Goal: Information Seeking & Learning: Find specific page/section

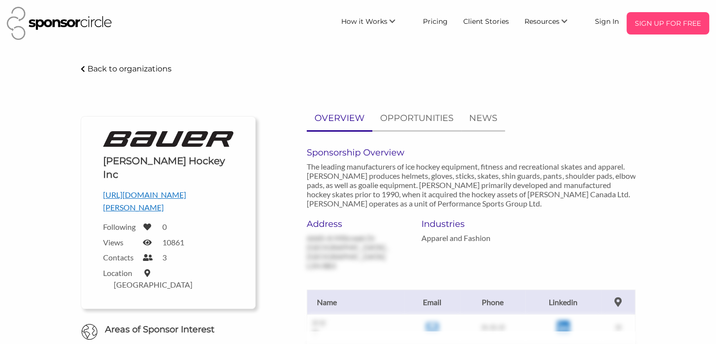
click at [677, 29] on p "SIGN UP FOR FREE" at bounding box center [668, 23] width 75 height 15
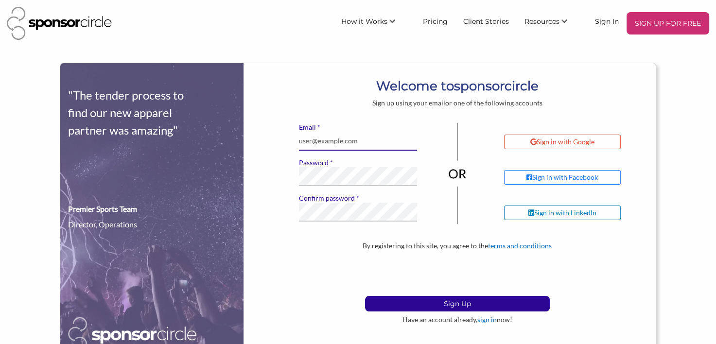
click at [358, 134] on input "* Email" at bounding box center [358, 141] width 118 height 19
type input "[EMAIL_ADDRESS][DOMAIN_NAME]"
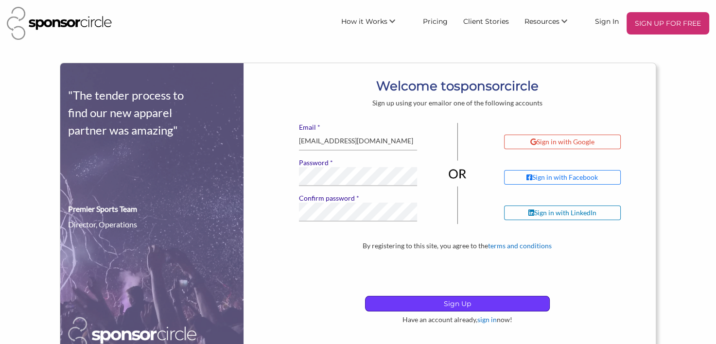
click at [525, 306] on p "Sign Up" at bounding box center [458, 304] width 184 height 15
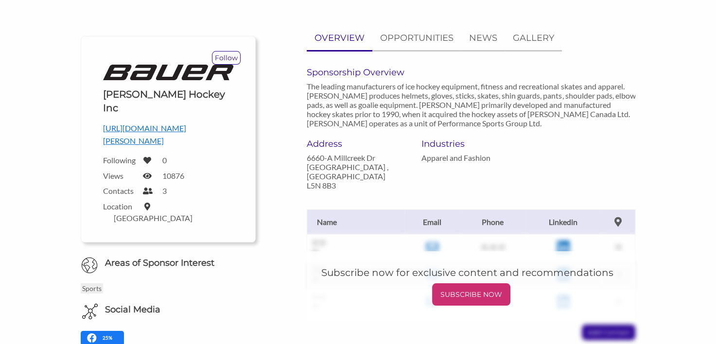
scroll to position [65, 0]
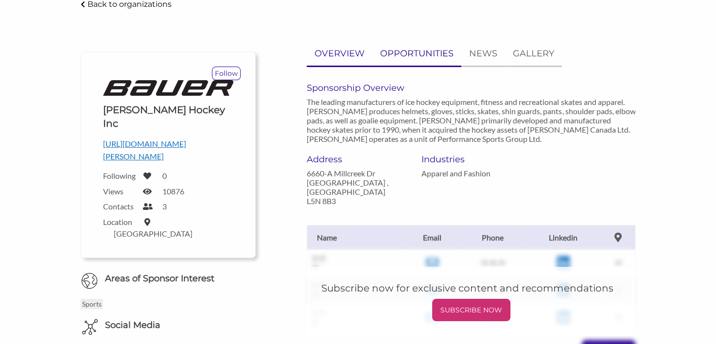
click at [425, 50] on p "OPPORTUNITIES" at bounding box center [416, 54] width 73 height 14
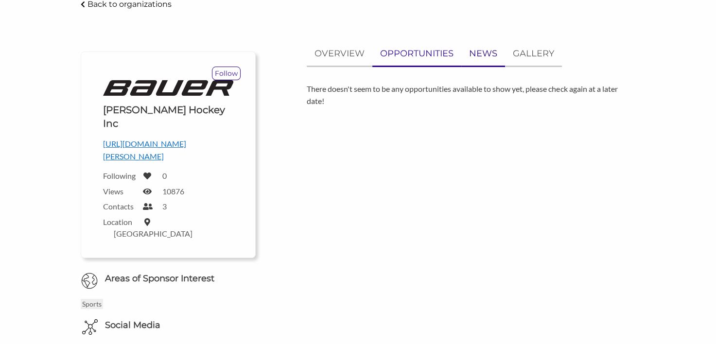
click at [486, 52] on p "NEWS" at bounding box center [483, 54] width 28 height 14
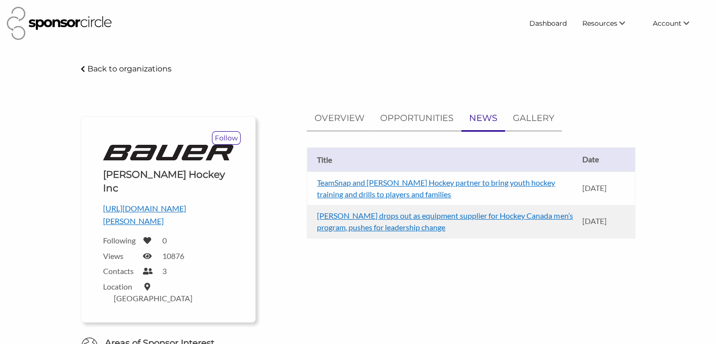
scroll to position [0, 0]
click at [525, 120] on p "GALLERY" at bounding box center [533, 118] width 41 height 14
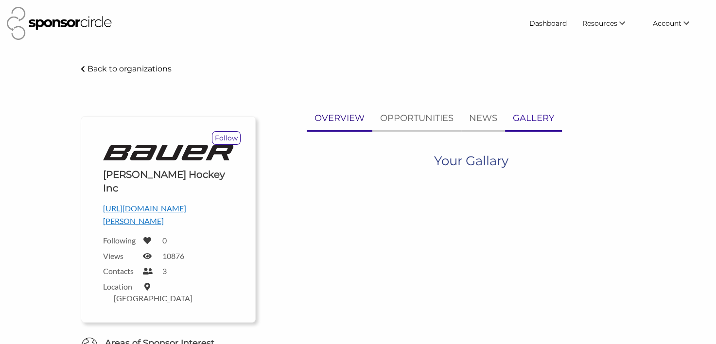
click at [328, 116] on p "OVERVIEW" at bounding box center [340, 118] width 50 height 14
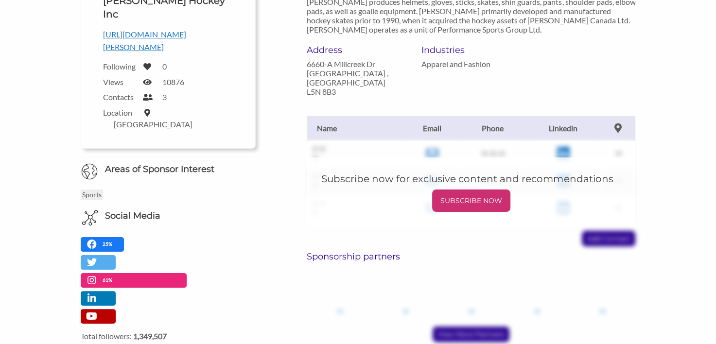
scroll to position [195, 0]
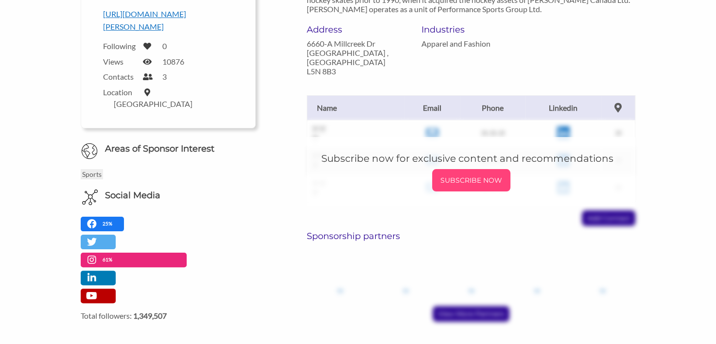
click at [453, 173] on p "SUBSCRIBE NOW" at bounding box center [471, 180] width 71 height 15
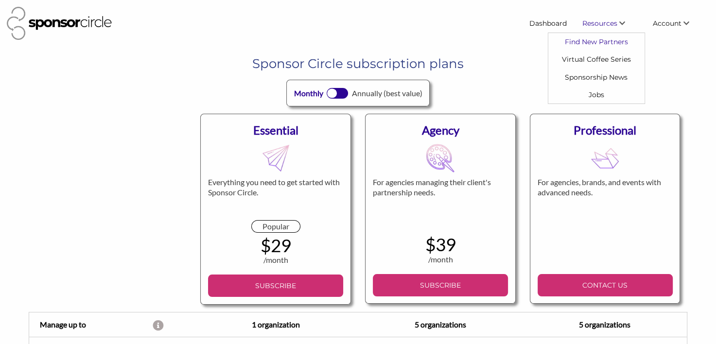
click at [609, 41] on link "Find New Partners" at bounding box center [597, 42] width 96 height 18
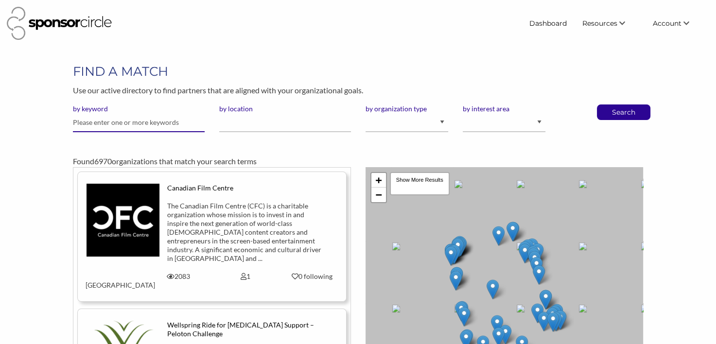
click at [112, 124] on input "text" at bounding box center [139, 122] width 132 height 19
type input "hockey"
click at [276, 119] on input "by location" at bounding box center [285, 122] width 132 height 19
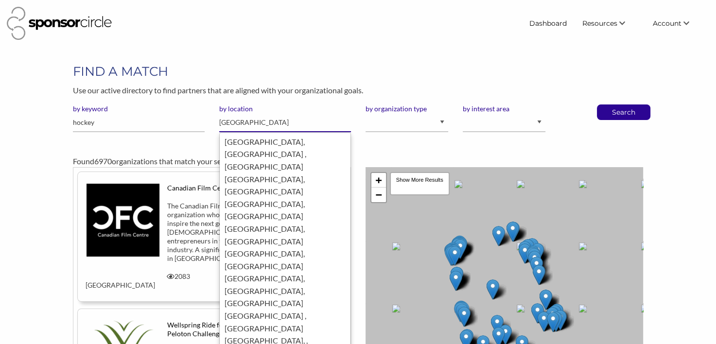
click at [272, 141] on div "Toronto, ON , Canada" at bounding box center [285, 154] width 121 height 37
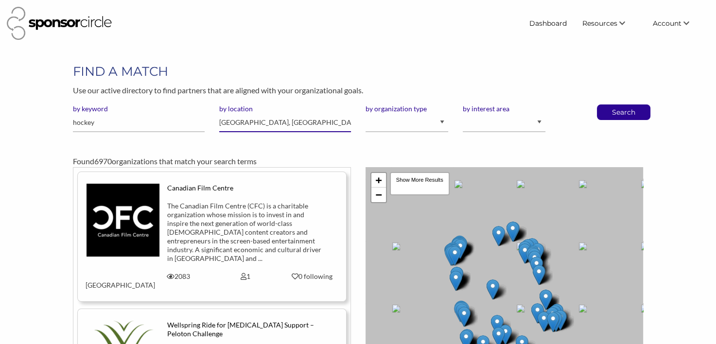
type input "Toronto, ON"
click at [436, 122] on select "I am an event organizer seeking new partnerships with suppliers, exhibitors or …" at bounding box center [407, 122] width 83 height 19
select select "Property"
click at [366, 113] on select "I am an event organizer seeking new partnerships with suppliers, exhibitors or …" at bounding box center [407, 122] width 83 height 19
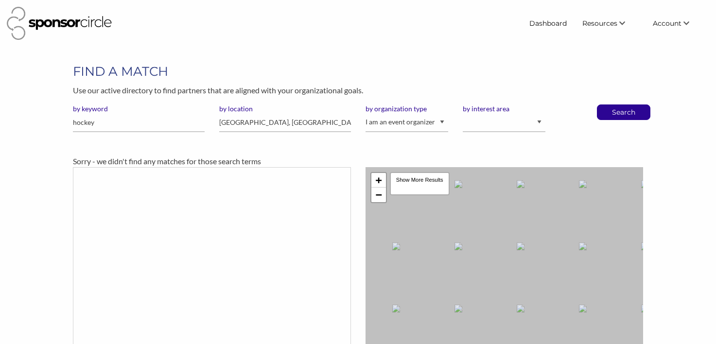
click at [526, 125] on select "Animal Welfare Arts and Culture Business and Entrepreneurship Community Diversi…" at bounding box center [504, 122] width 83 height 19
select select "11"
click at [463, 113] on select "Animal Welfare Arts and Culture Business and Entrepreneurship Community Diversi…" at bounding box center [504, 122] width 83 height 19
click at [625, 111] on p "Search" at bounding box center [624, 112] width 32 height 15
click at [115, 123] on input "hockey" at bounding box center [139, 122] width 132 height 19
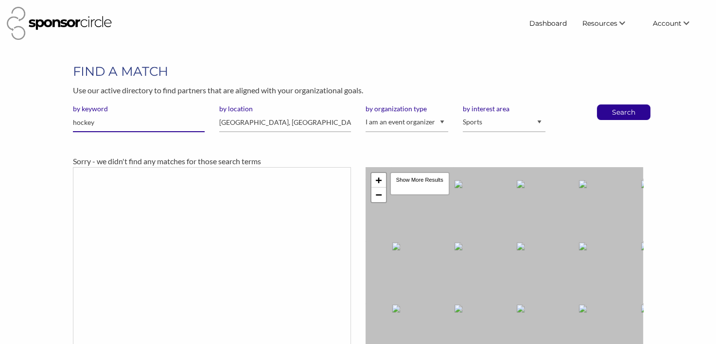
click at [115, 123] on input "hockey" at bounding box center [139, 122] width 132 height 19
drag, startPoint x: 102, startPoint y: 124, endPoint x: 30, endPoint y: 123, distance: 72.5
click at [30, 123] on div "FIND A MATCH Use our active directory to find partners that are aligned with yo…" at bounding box center [358, 247] width 716 height 369
click at [631, 109] on p "Search" at bounding box center [624, 112] width 32 height 15
click at [392, 122] on select "I am an event organizer seeking new partnerships with suppliers, exhibitors or …" at bounding box center [407, 122] width 83 height 19
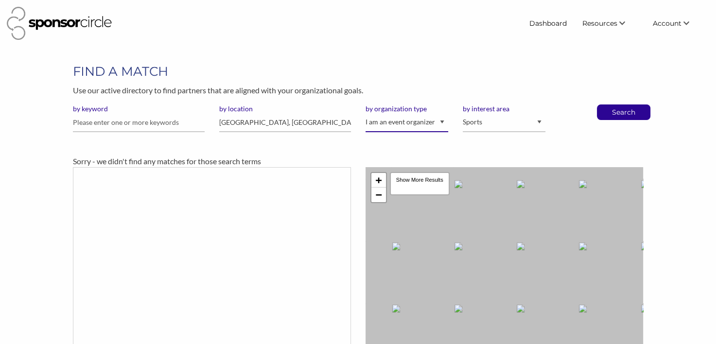
select select
click at [366, 113] on select "I am an event organizer seeking new partnerships with suppliers, exhibitors or …" at bounding box center [407, 122] width 83 height 19
click at [627, 113] on p "Search" at bounding box center [624, 112] width 32 height 15
click at [289, 125] on input "Toronto, ON" at bounding box center [285, 122] width 132 height 19
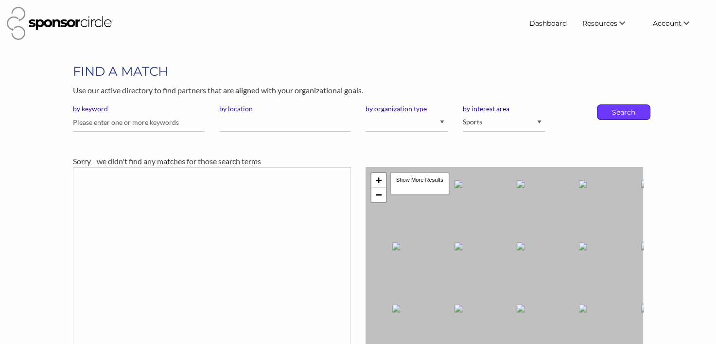
click at [617, 110] on p "Search" at bounding box center [624, 112] width 32 height 15
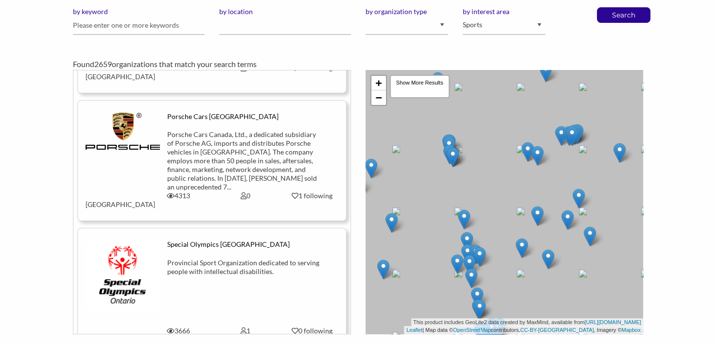
scroll to position [2237, 0]
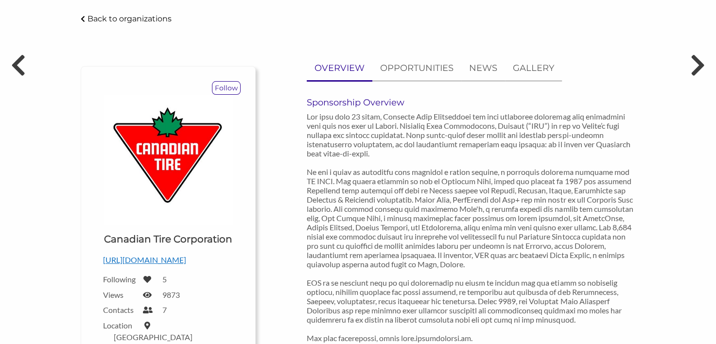
scroll to position [65, 0]
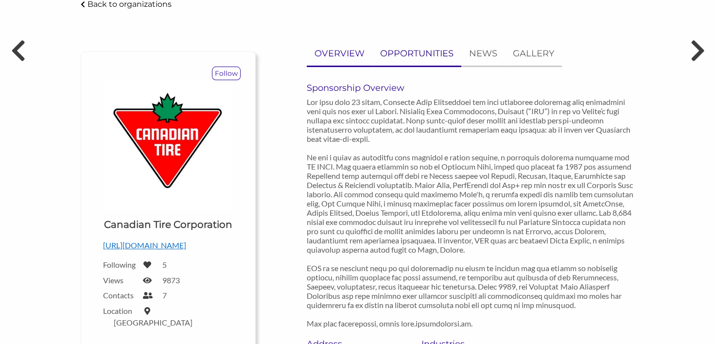
click at [416, 56] on p "OPPORTUNITIES" at bounding box center [416, 54] width 73 height 14
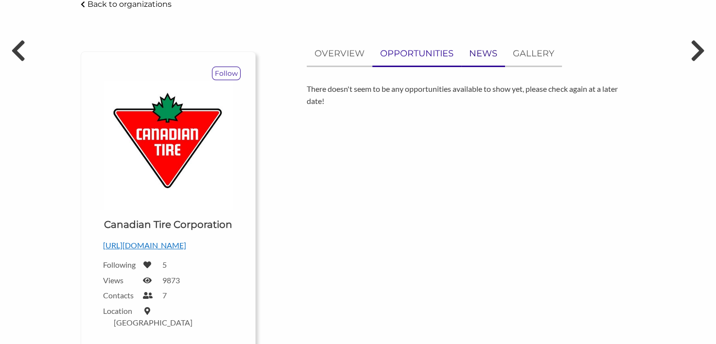
click at [487, 56] on p "NEWS" at bounding box center [483, 54] width 28 height 14
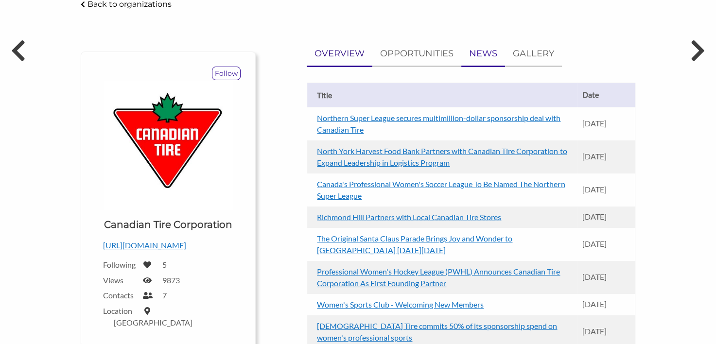
click at [346, 58] on p "OVERVIEW" at bounding box center [340, 54] width 50 height 14
